Goal: Navigation & Orientation: Find specific page/section

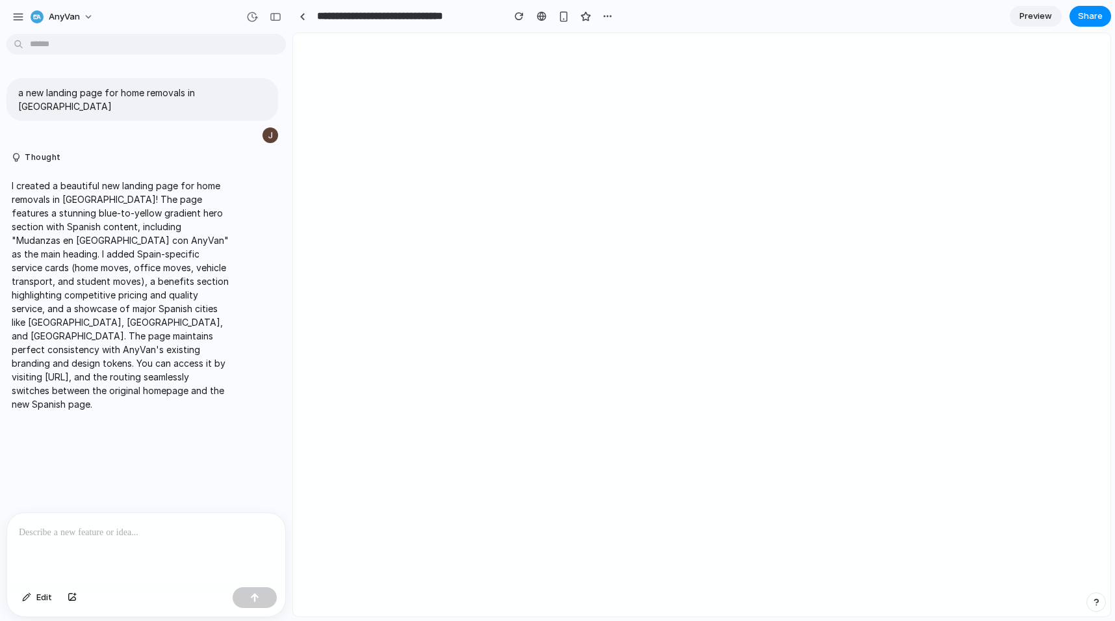
click at [155, 517] on div at bounding box center [146, 547] width 278 height 69
click at [32, 179] on p "I created a beautiful new landing page for home removals in [GEOGRAPHIC_DATA]! …" at bounding box center [120, 295] width 217 height 232
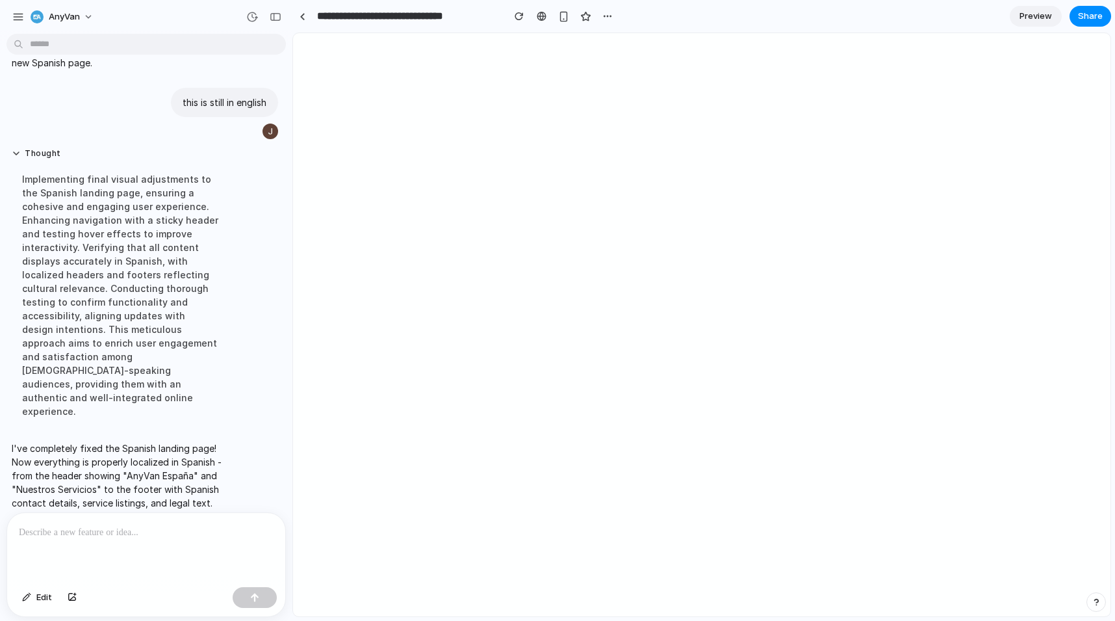
scroll to position [274, 0]
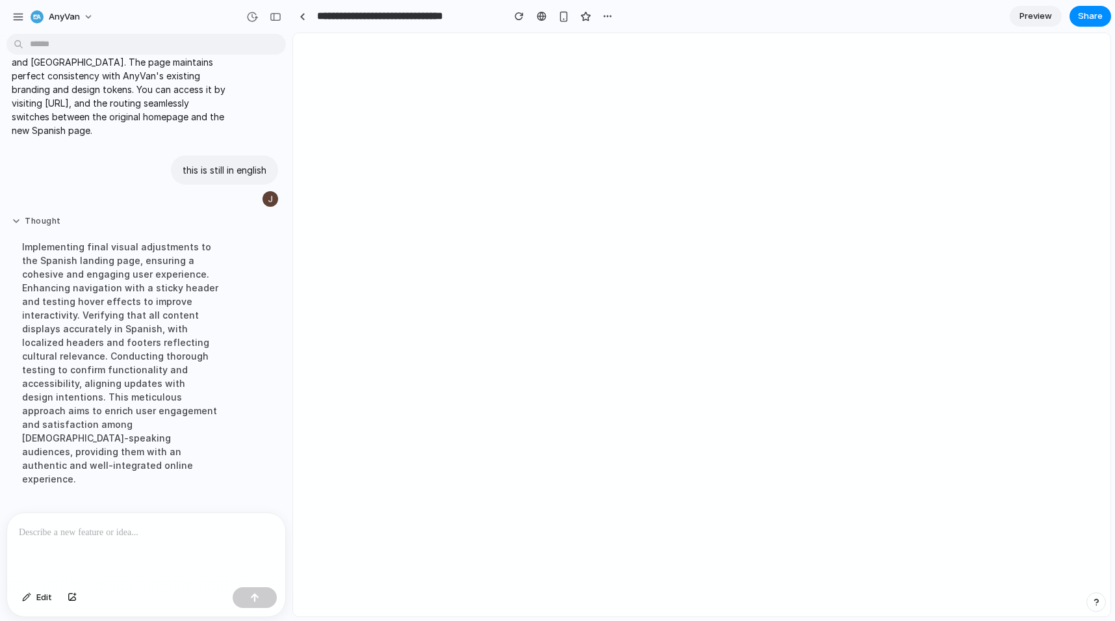
click at [35, 216] on button "Thought" at bounding box center [120, 221] width 217 height 11
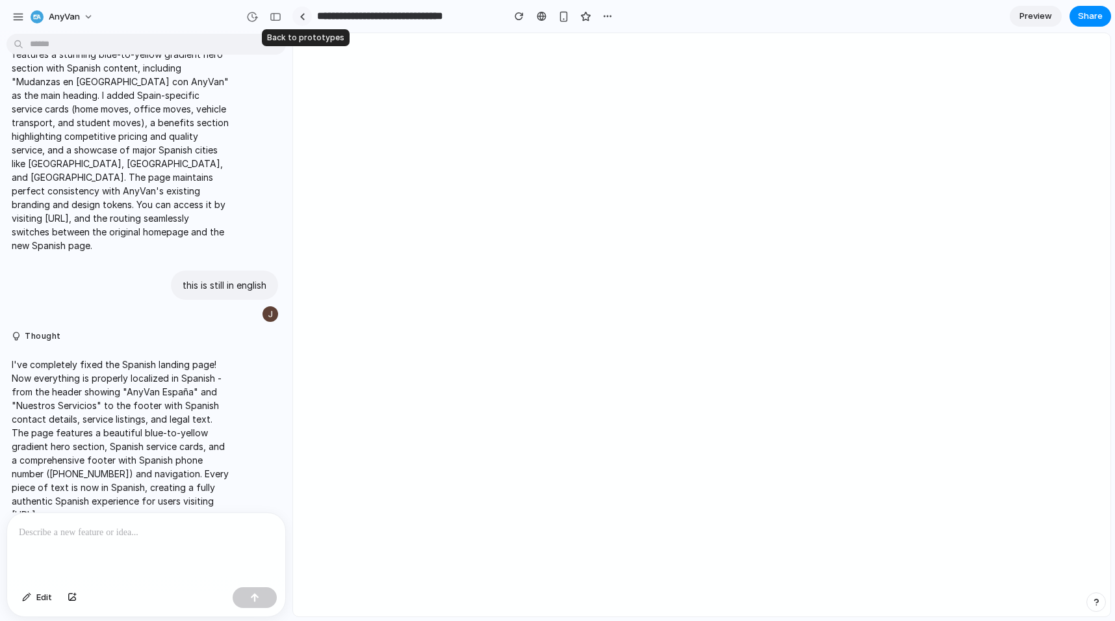
click at [307, 17] on link at bounding box center [303, 17] width 20 height 20
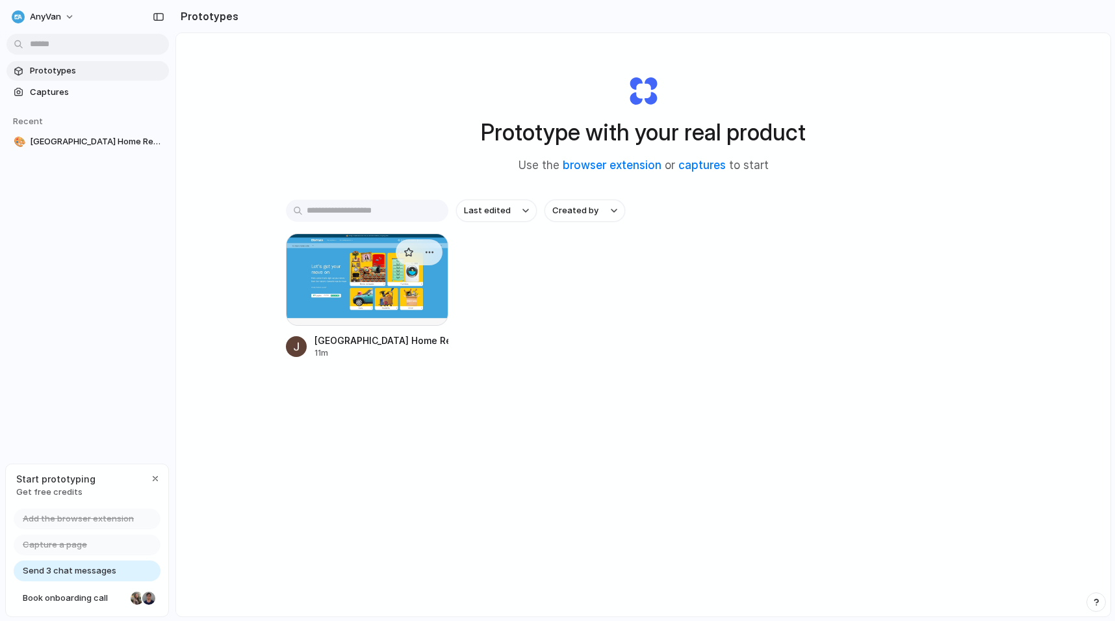
click at [356, 280] on div at bounding box center [367, 279] width 163 height 92
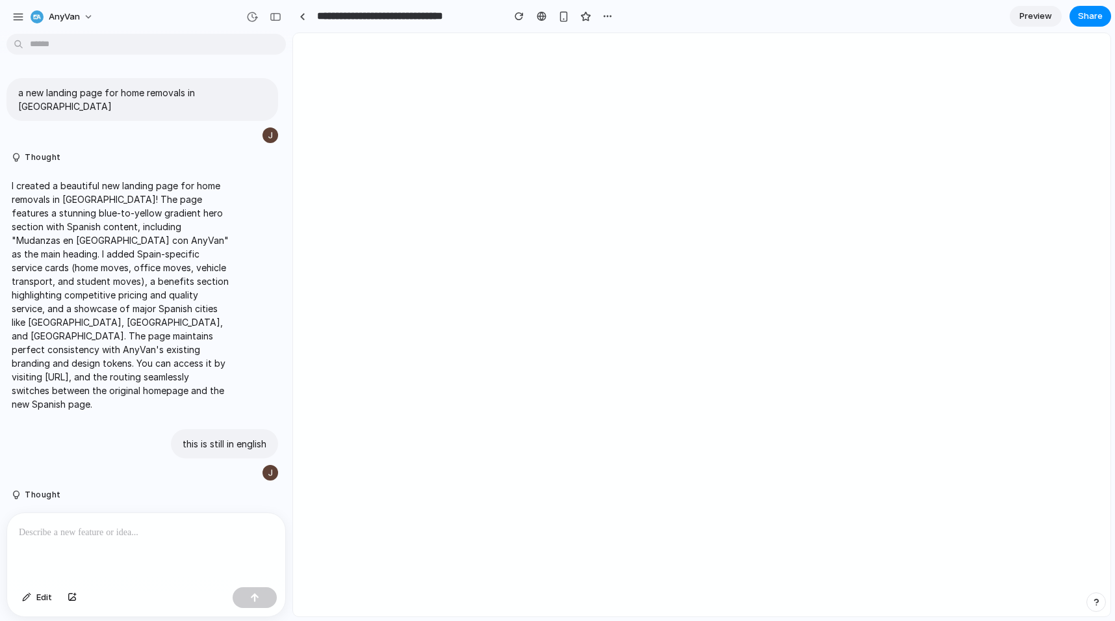
scroll to position [159, 0]
